Goal: Find specific page/section: Find specific page/section

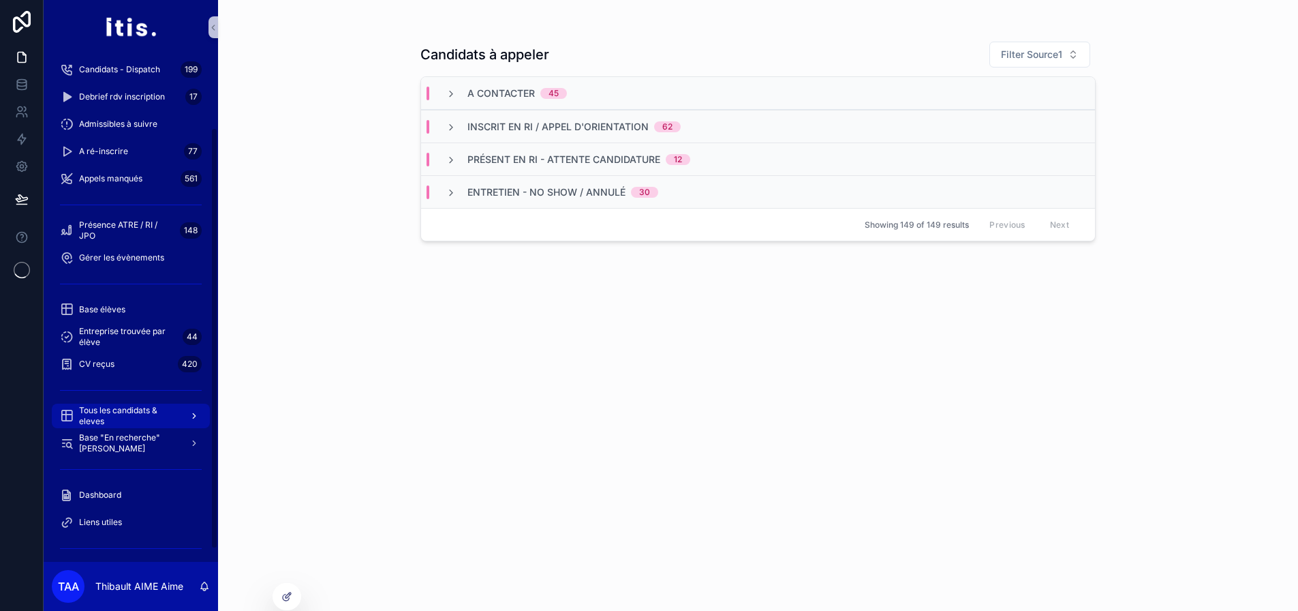
scroll to position [118, 0]
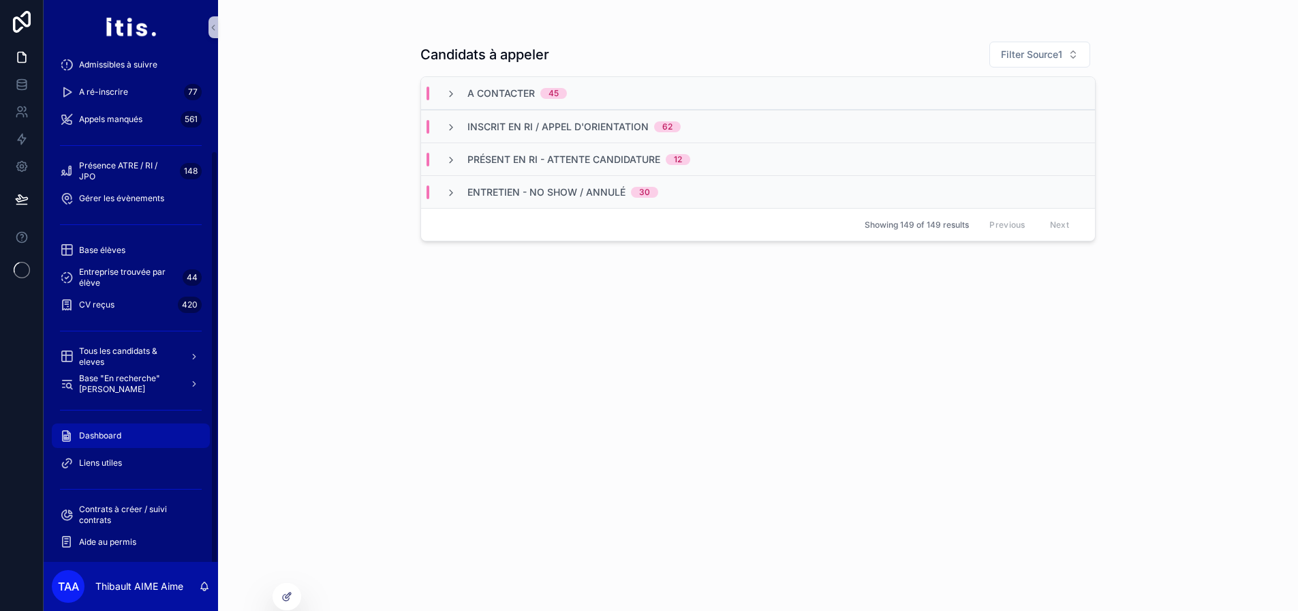
click at [135, 431] on div "Dashboard" at bounding box center [131, 436] width 142 height 22
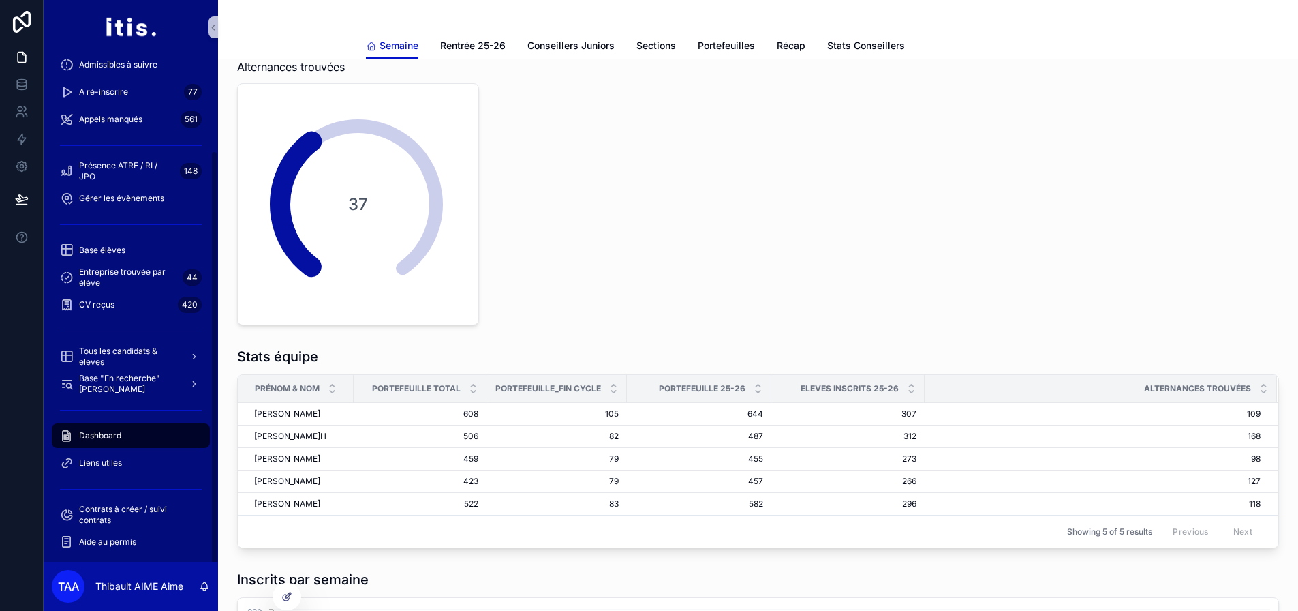
scroll to position [43, 0]
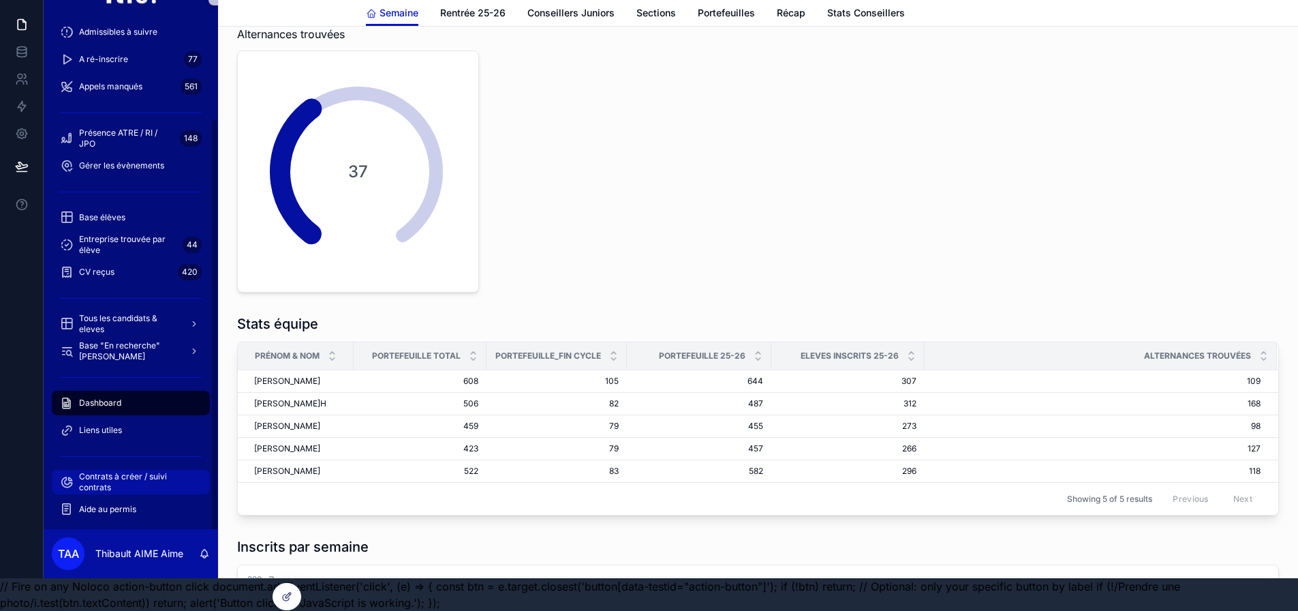
click at [122, 471] on span "Contrats à créer / suivi contrats" at bounding box center [137, 482] width 117 height 22
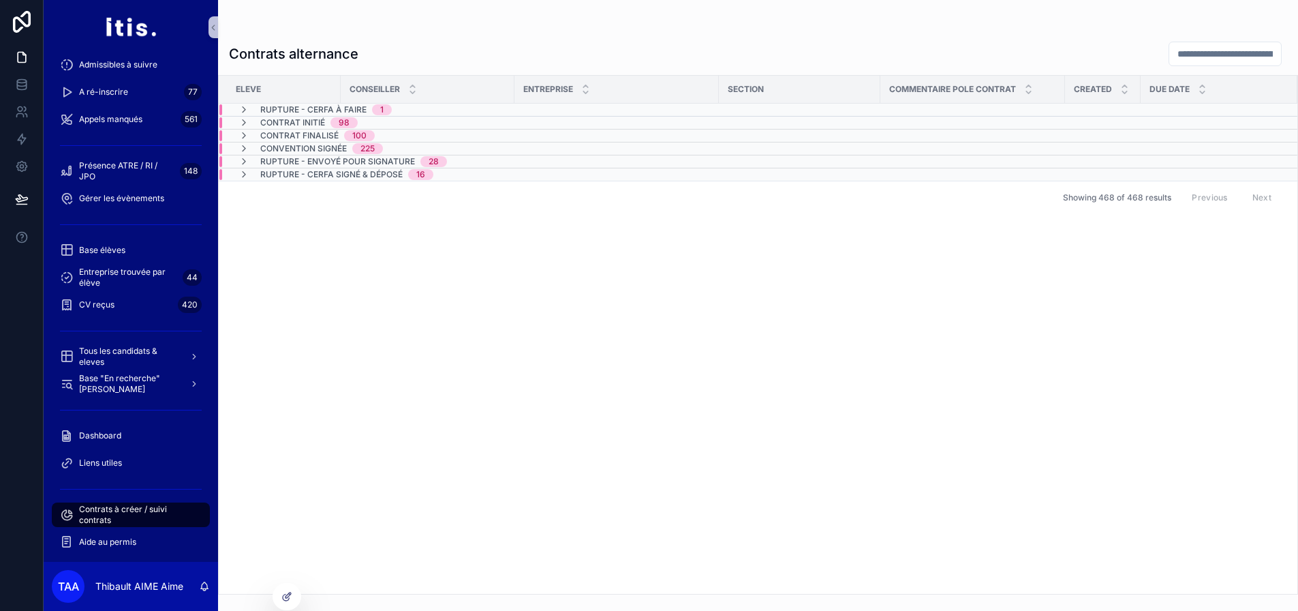
click at [549, 300] on div "Eleve Conseiller Entreprise Section Commentaire Pole Contrat Created Due date R…" at bounding box center [758, 335] width 1079 height 518
